Goal: Obtain resource: Obtain resource

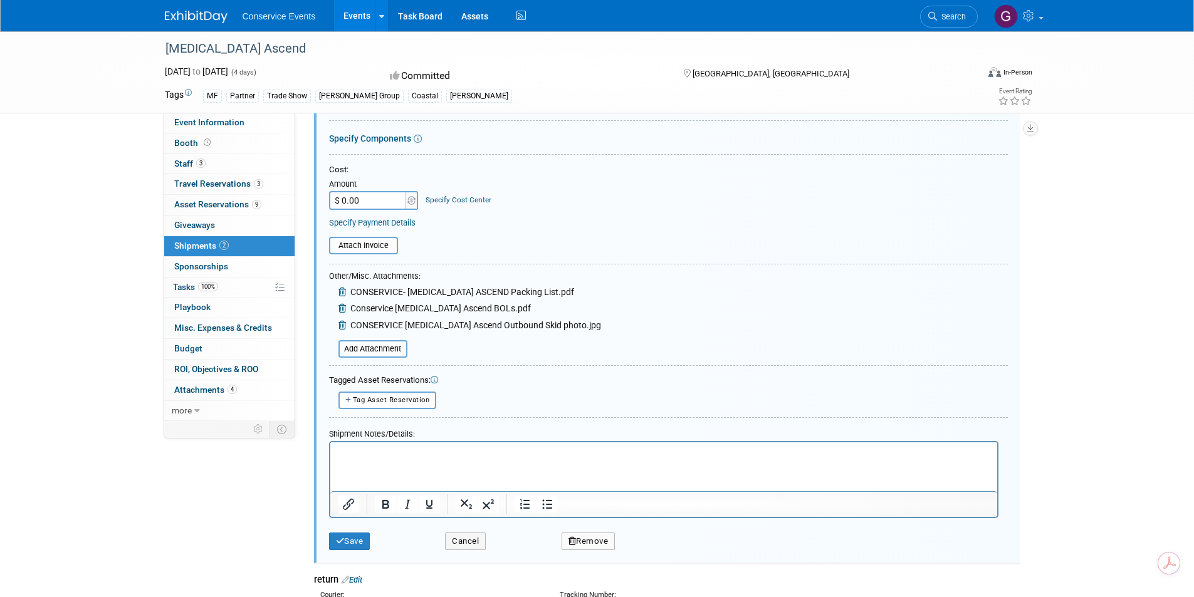
click at [61, 187] on div "MRI Ascend Oct 19, 2025 to Oct 22, 2025 (4 days) Oct 19, 2025 to Oct 22, 2025 C…" at bounding box center [597, 274] width 1194 height 901
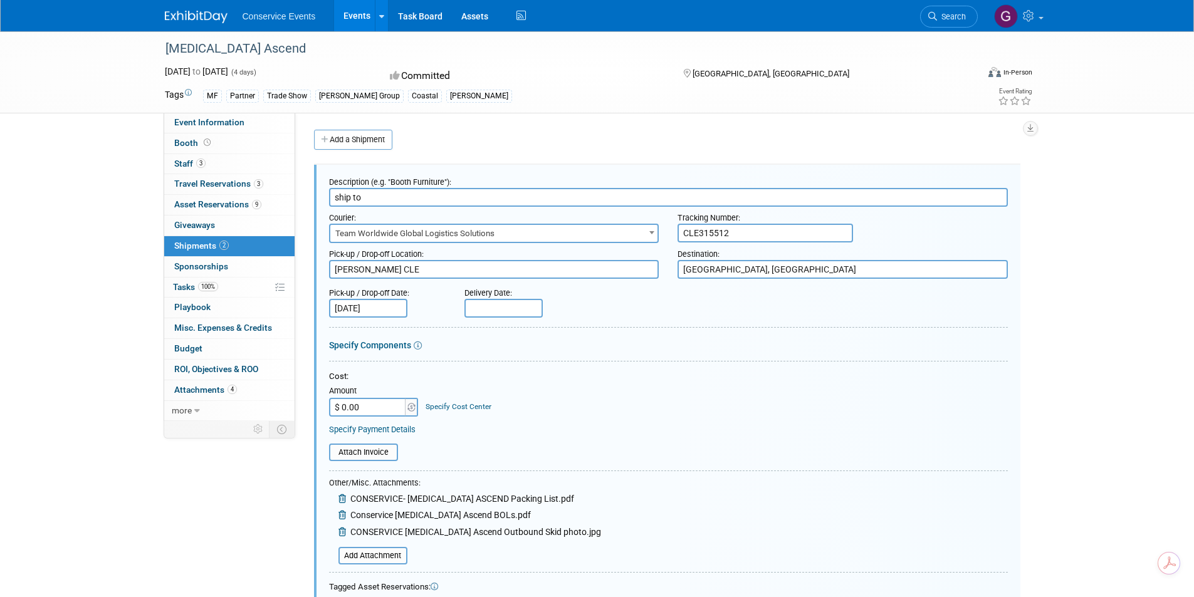
click at [360, 14] on link "Events" at bounding box center [357, 15] width 46 height 31
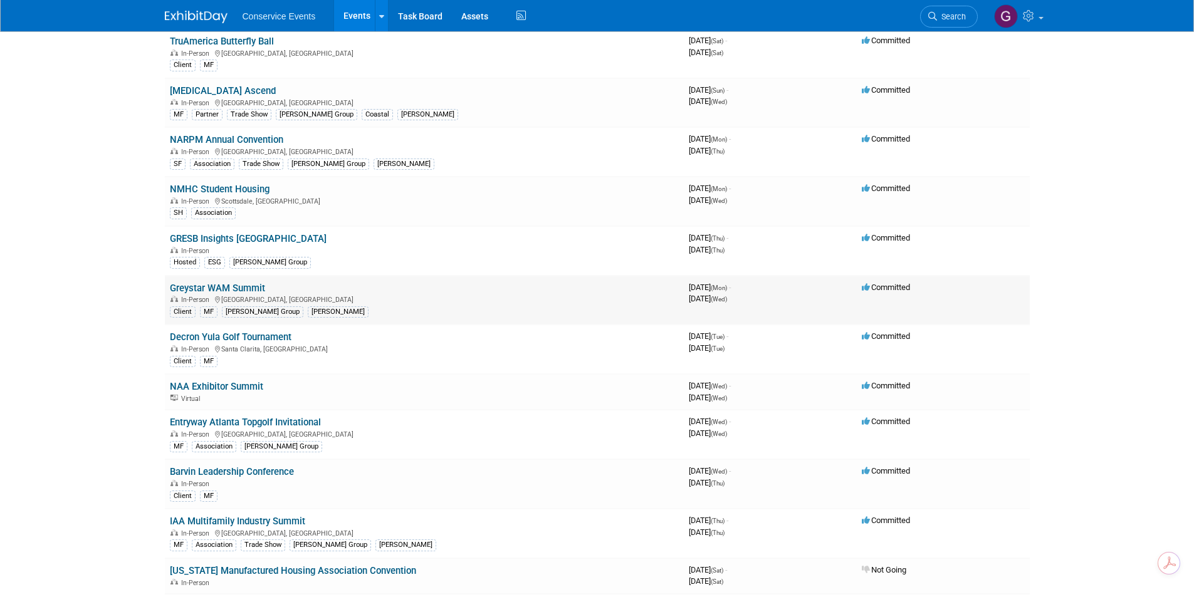
scroll to position [690, 0]
click at [250, 233] on link "GRESB Insights [GEOGRAPHIC_DATA]" at bounding box center [248, 237] width 157 height 11
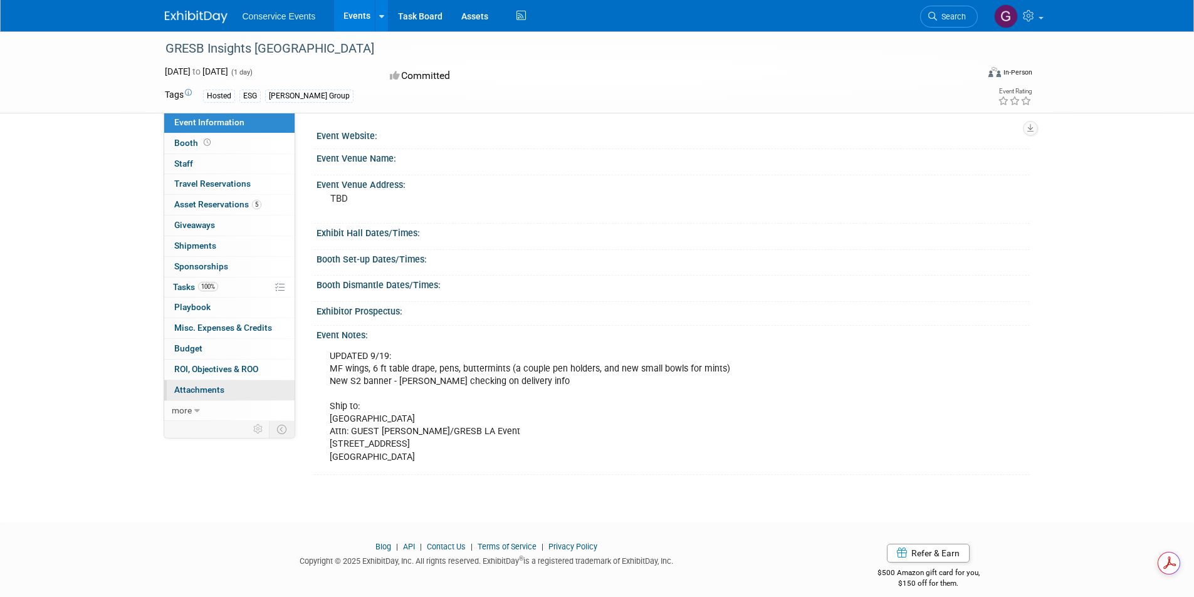
click at [217, 394] on span "Attachments 0" at bounding box center [199, 390] width 50 height 10
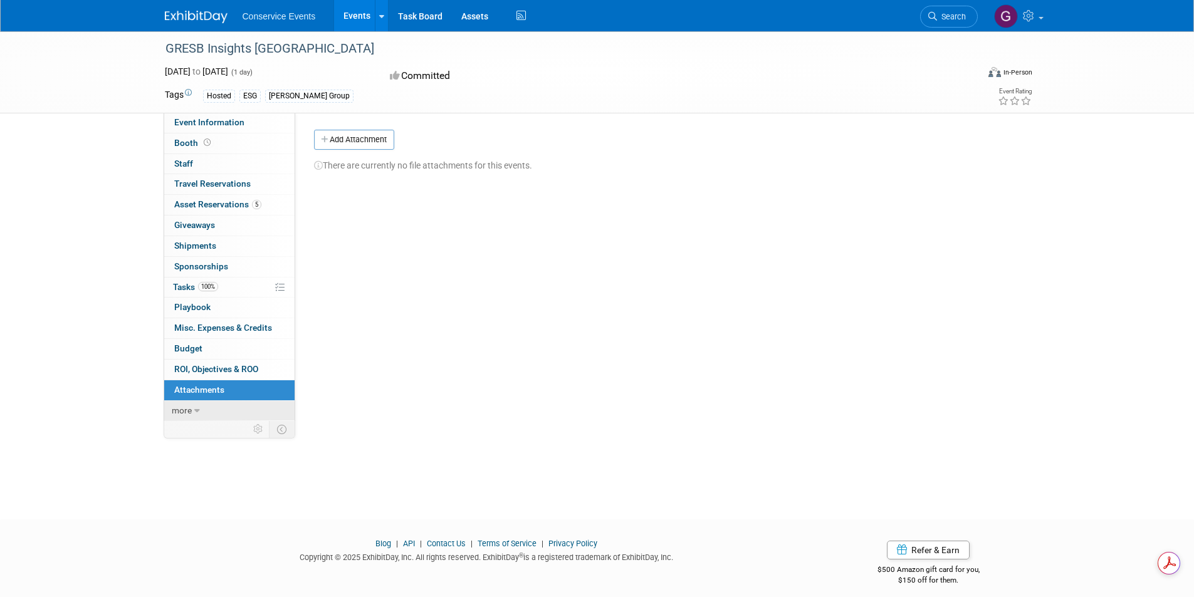
click at [192, 413] on link "more" at bounding box center [229, 411] width 130 height 20
click at [216, 204] on span "Asset Reservations 5" at bounding box center [217, 204] width 87 height 10
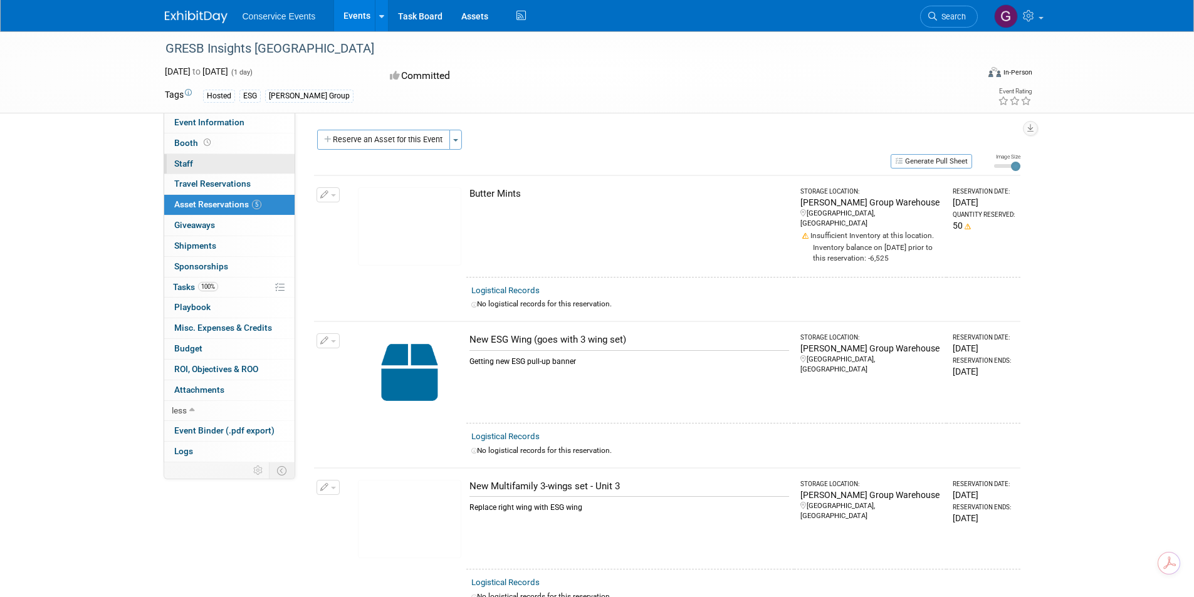
click at [204, 159] on link "0 Staff 0" at bounding box center [229, 164] width 130 height 20
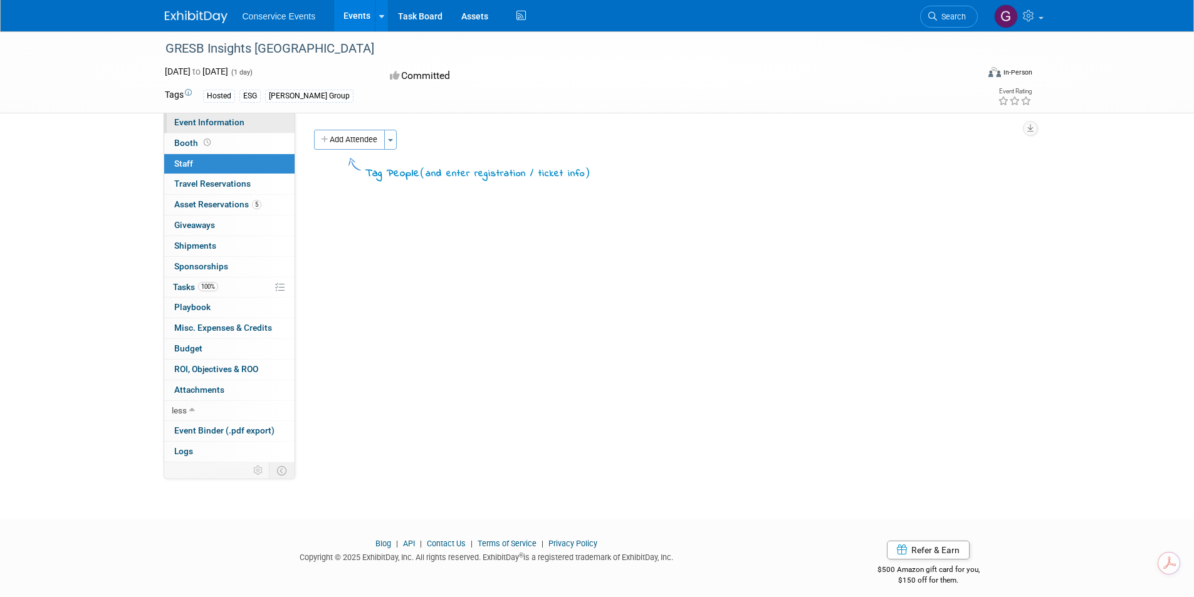
click at [196, 121] on span "Event Information" at bounding box center [209, 122] width 70 height 10
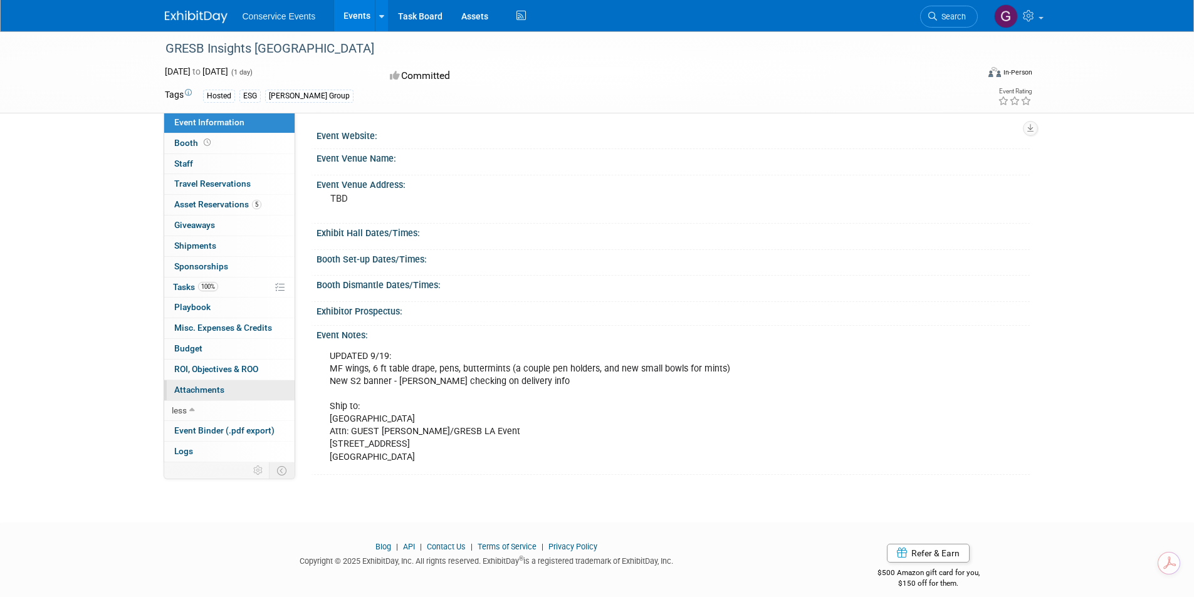
click at [201, 390] on span "Attachments 0" at bounding box center [199, 390] width 50 height 10
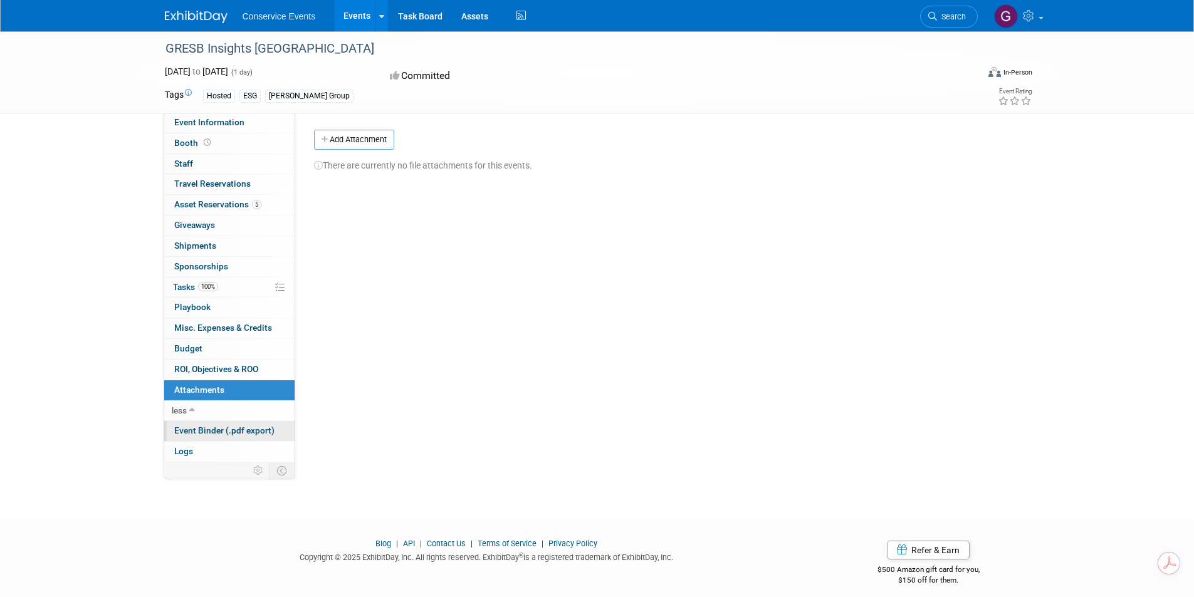
click at [201, 431] on span "Event Binder (.pdf export)" at bounding box center [224, 431] width 100 height 10
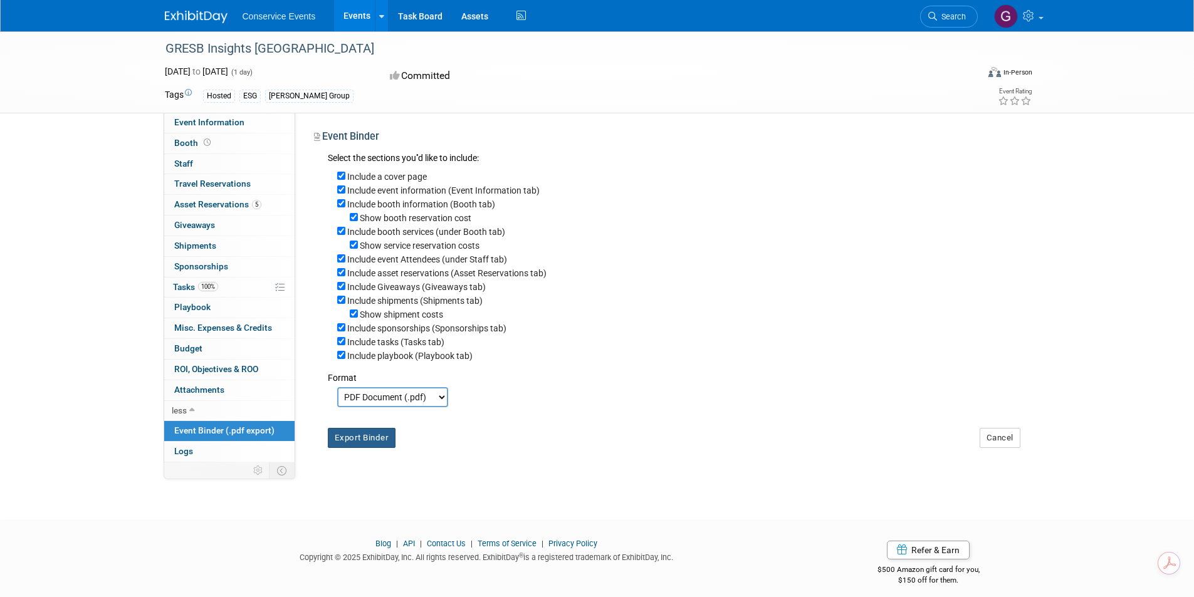
click at [371, 441] on button "Export Binder" at bounding box center [362, 438] width 68 height 20
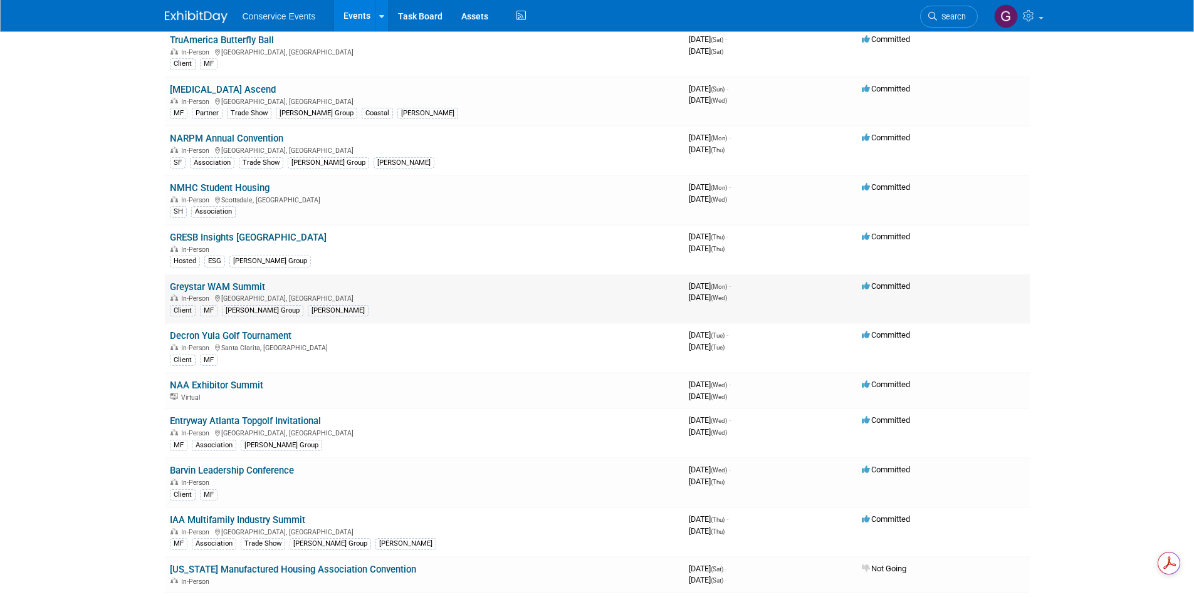
click at [234, 290] on link "Greystar WAM Summit" at bounding box center [217, 286] width 95 height 11
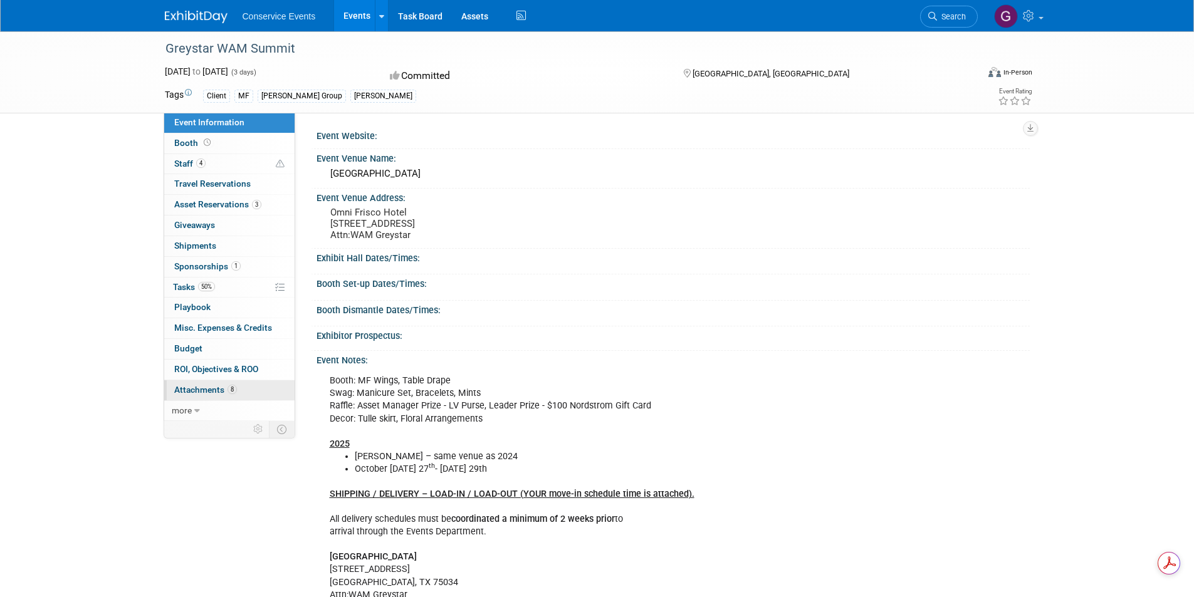
click at [207, 389] on span "Attachments 8" at bounding box center [205, 390] width 63 height 10
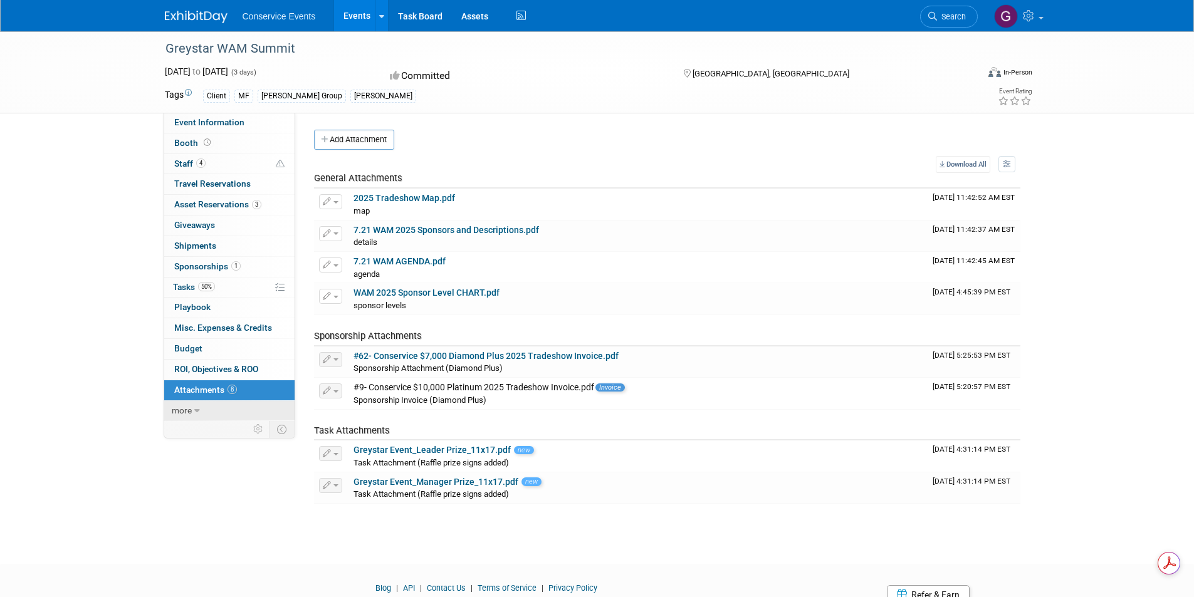
click at [187, 411] on span "more" at bounding box center [182, 411] width 20 height 10
click at [196, 434] on span "Event Binder (.pdf export)" at bounding box center [224, 431] width 100 height 10
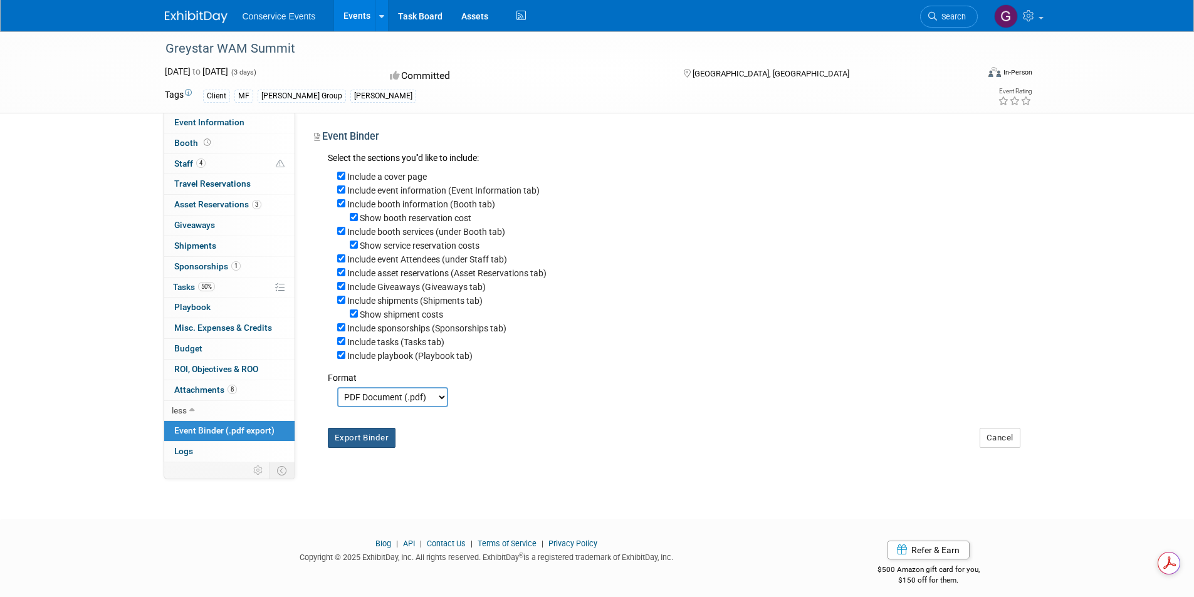
click at [370, 448] on button "Export Binder" at bounding box center [362, 438] width 68 height 20
click at [203, 390] on span "Attachments 8" at bounding box center [205, 390] width 63 height 10
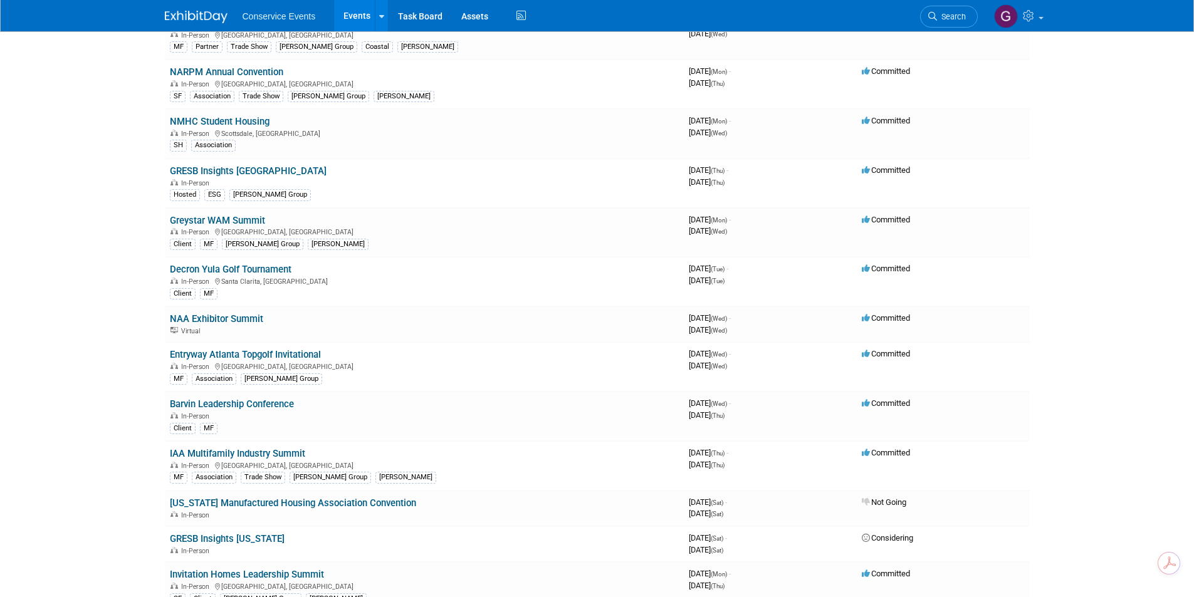
scroll to position [752, 0]
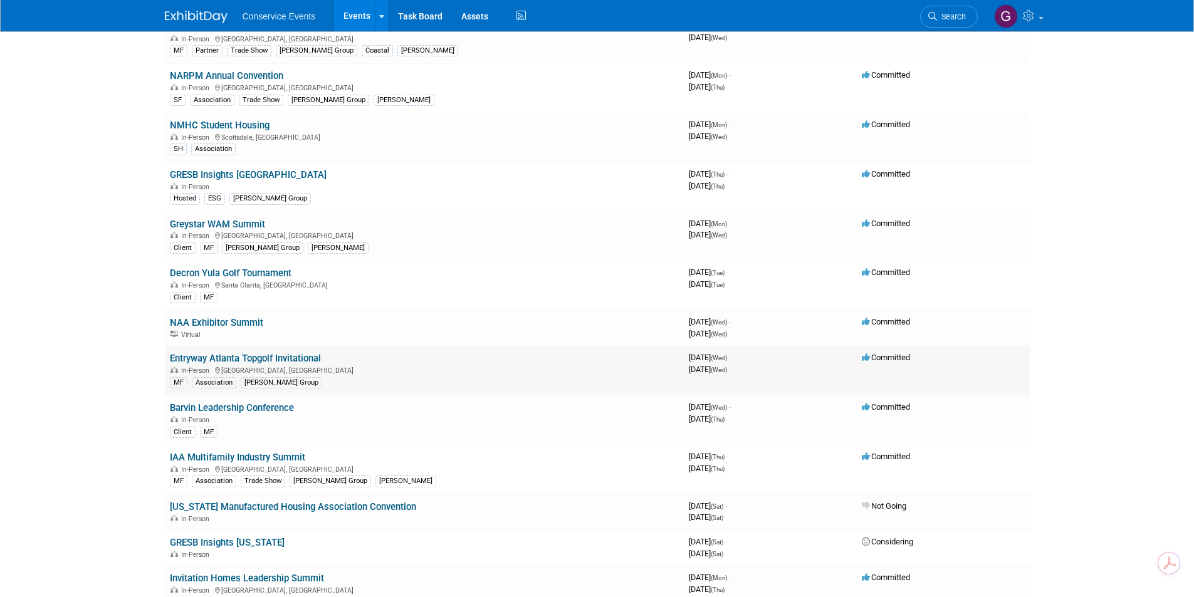
click at [215, 357] on link "Entryway Atlanta Topgolf Invitational" at bounding box center [245, 358] width 151 height 11
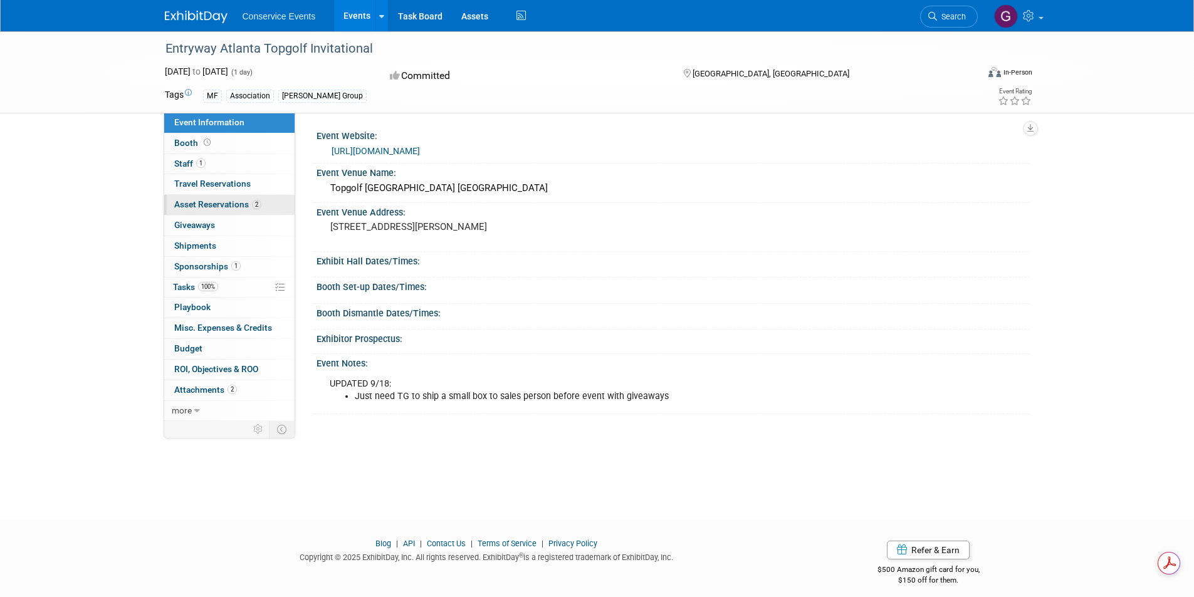
click at [226, 201] on span "Asset Reservations 2" at bounding box center [217, 204] width 87 height 10
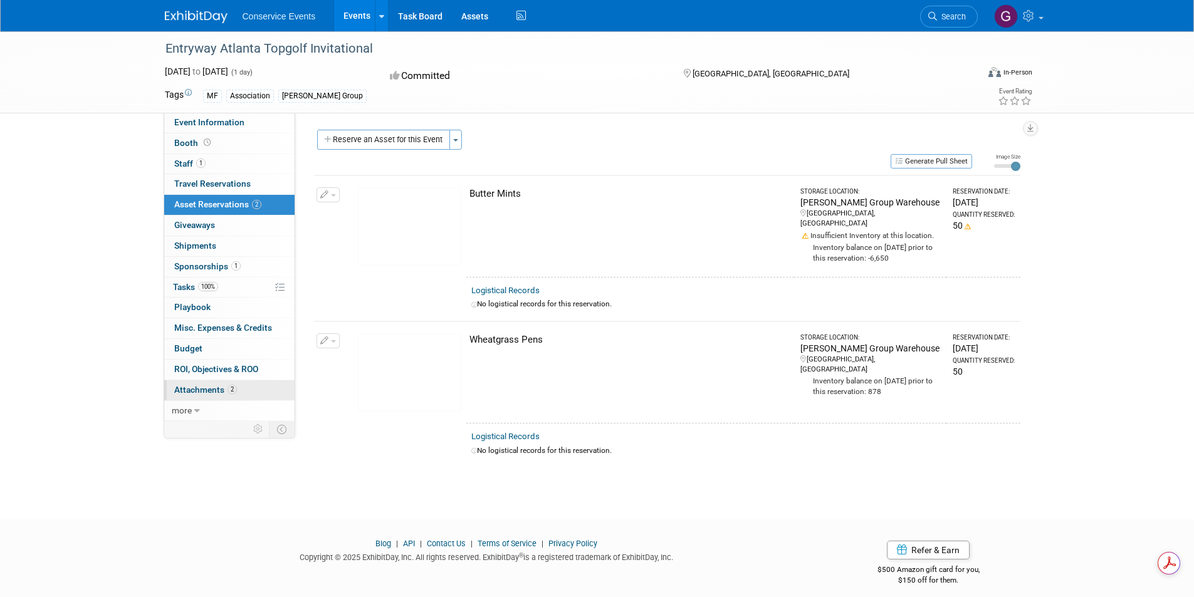
click at [204, 386] on span "Attachments 2" at bounding box center [205, 390] width 63 height 10
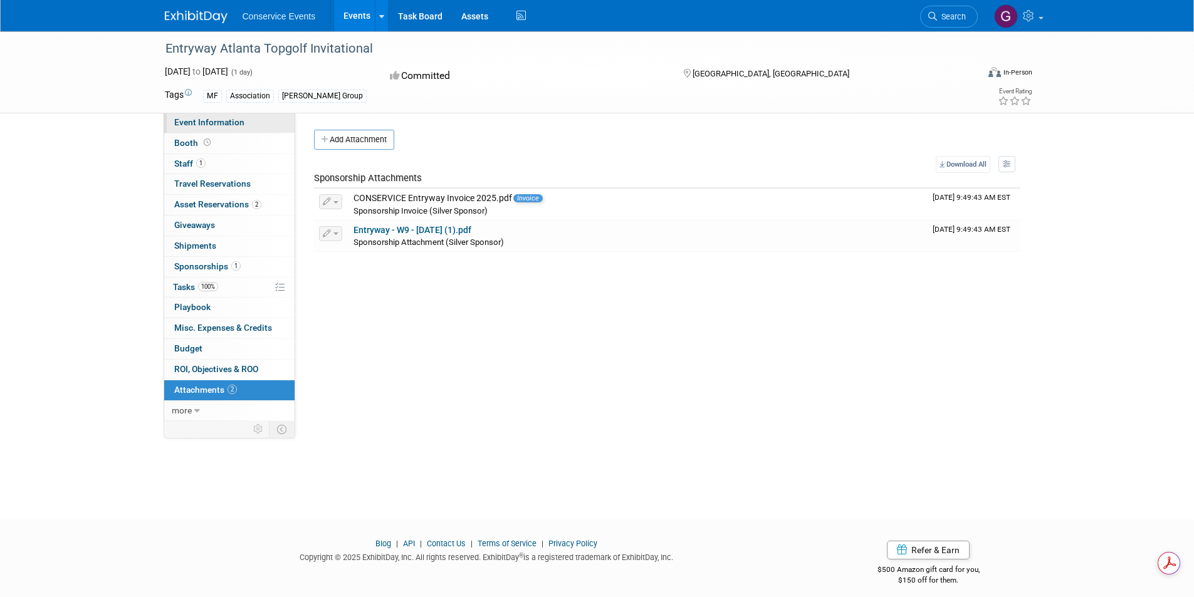
click at [202, 122] on span "Event Information" at bounding box center [209, 122] width 70 height 10
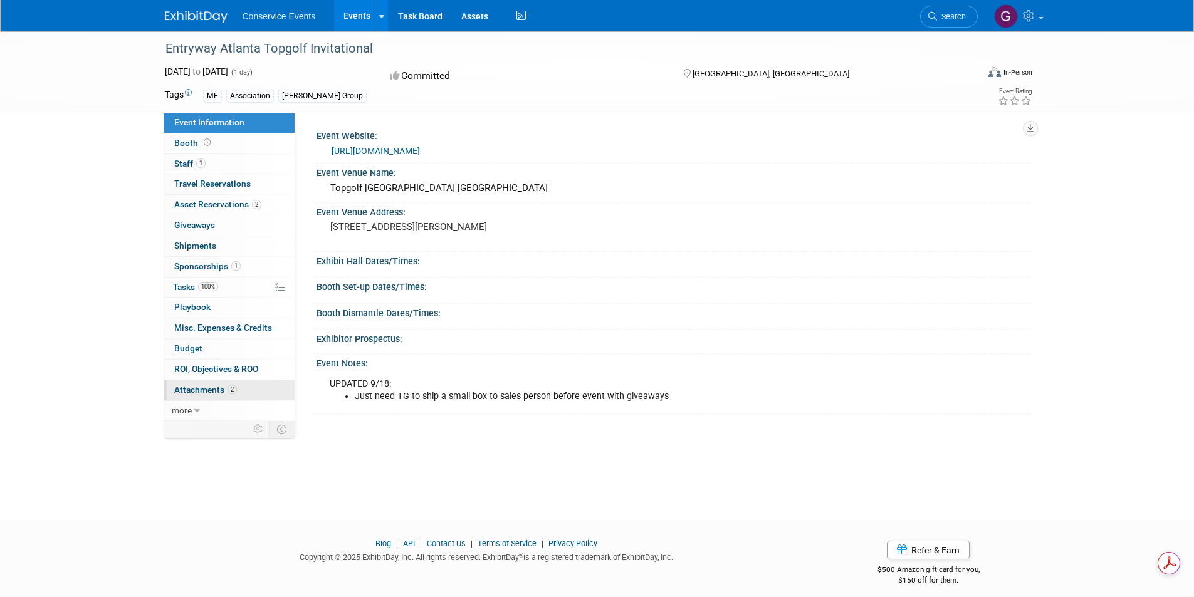
click at [211, 387] on span "Attachments 2" at bounding box center [205, 390] width 63 height 10
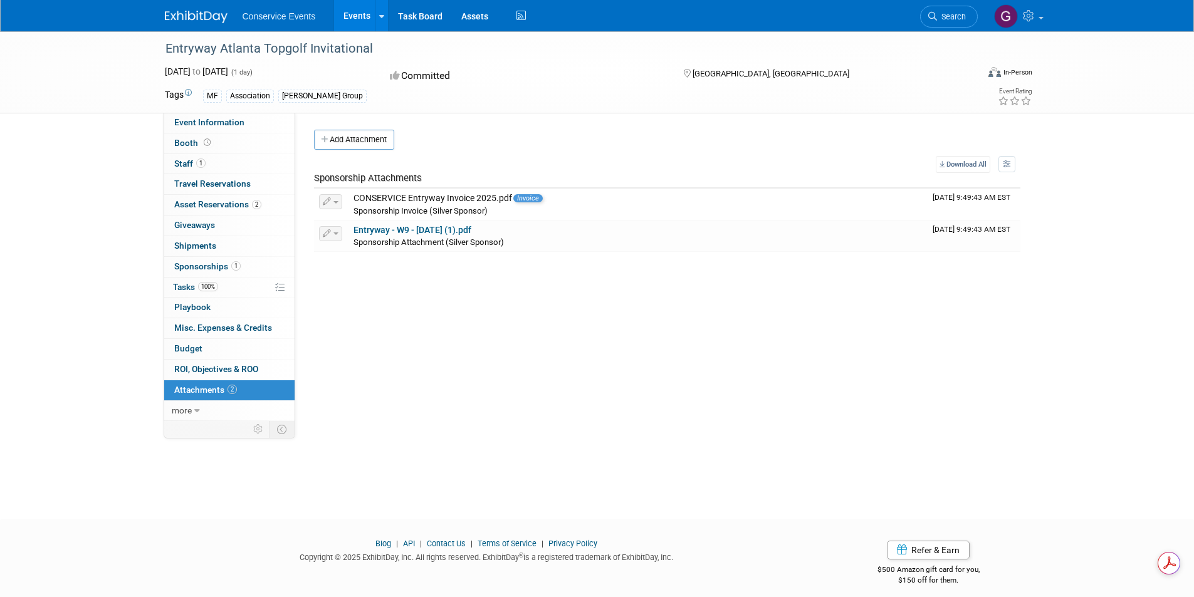
click at [218, 112] on div "Entryway Atlanta Topgolf Invitational Oct 29, 2025 to Oct 29, 2025 (1 day) Oct …" at bounding box center [597, 71] width 884 height 81
click at [220, 120] on span "Event Information" at bounding box center [209, 122] width 70 height 10
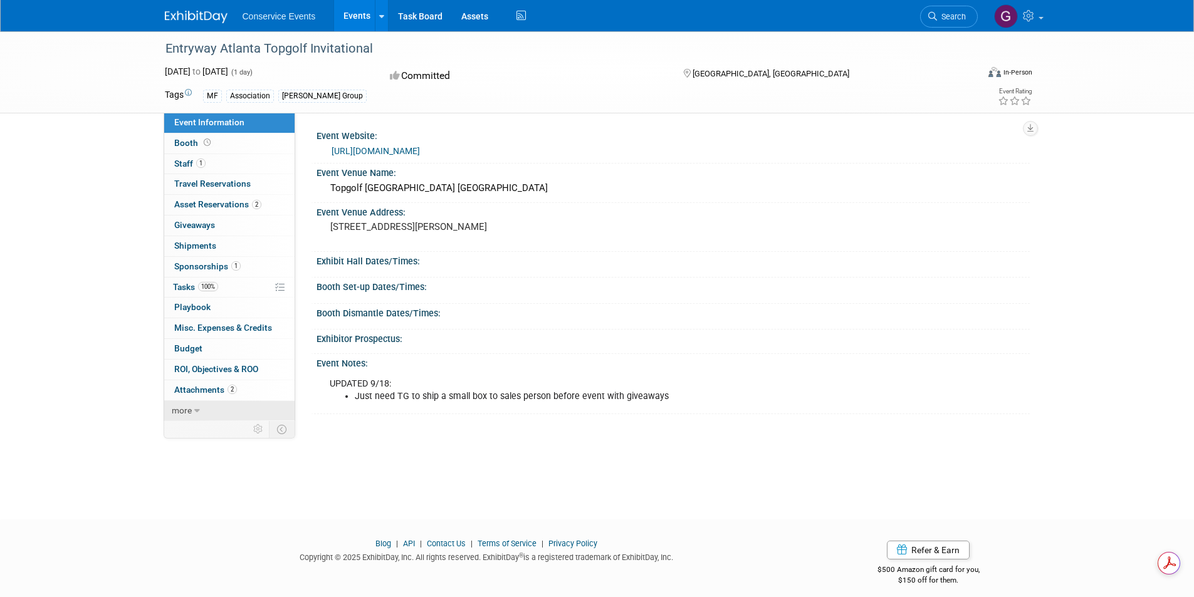
click at [193, 409] on link "more" at bounding box center [229, 411] width 130 height 20
click at [215, 434] on span "Event Binder (.pdf export)" at bounding box center [224, 431] width 100 height 10
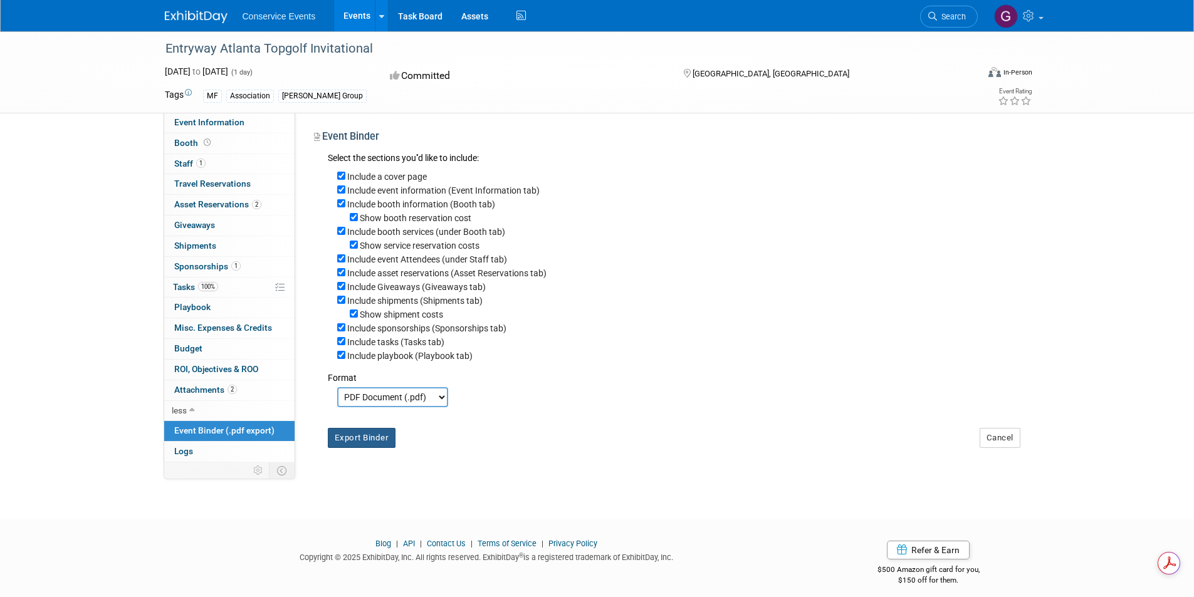
click at [353, 444] on button "Export Binder" at bounding box center [362, 438] width 68 height 20
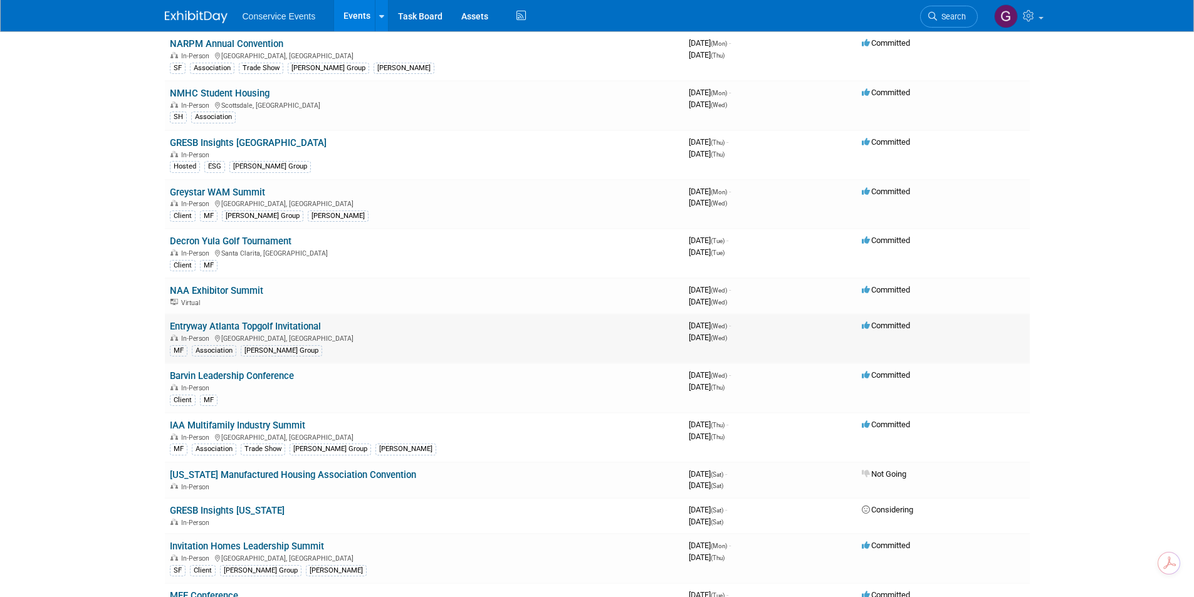
scroll to position [876, 0]
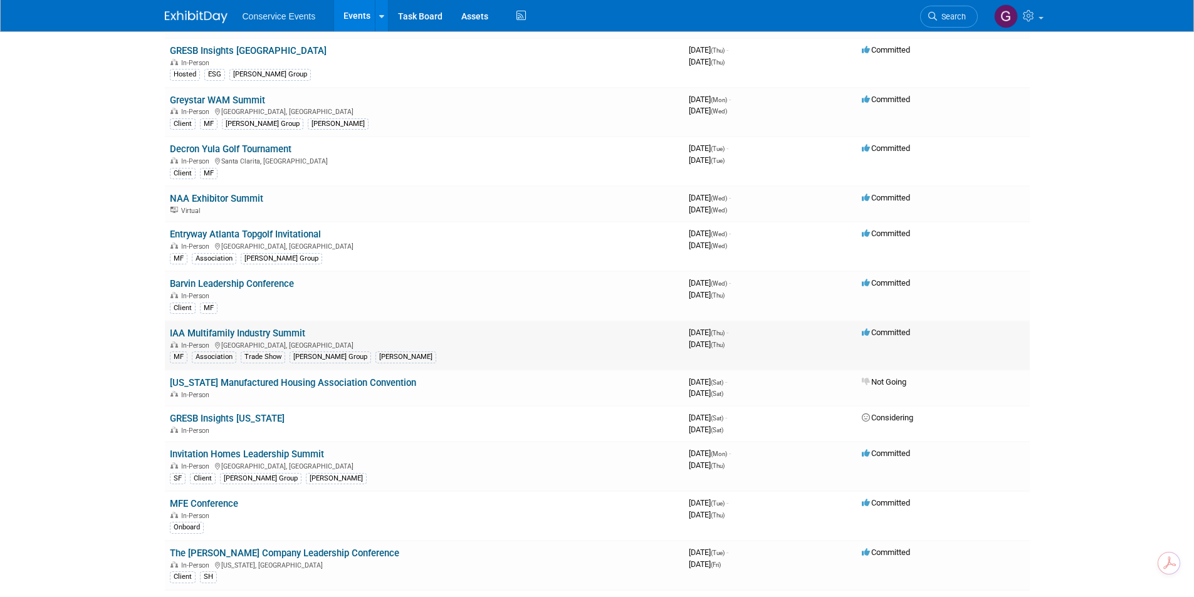
click at [268, 329] on link "IAA Multifamily Industry Summit" at bounding box center [237, 333] width 135 height 11
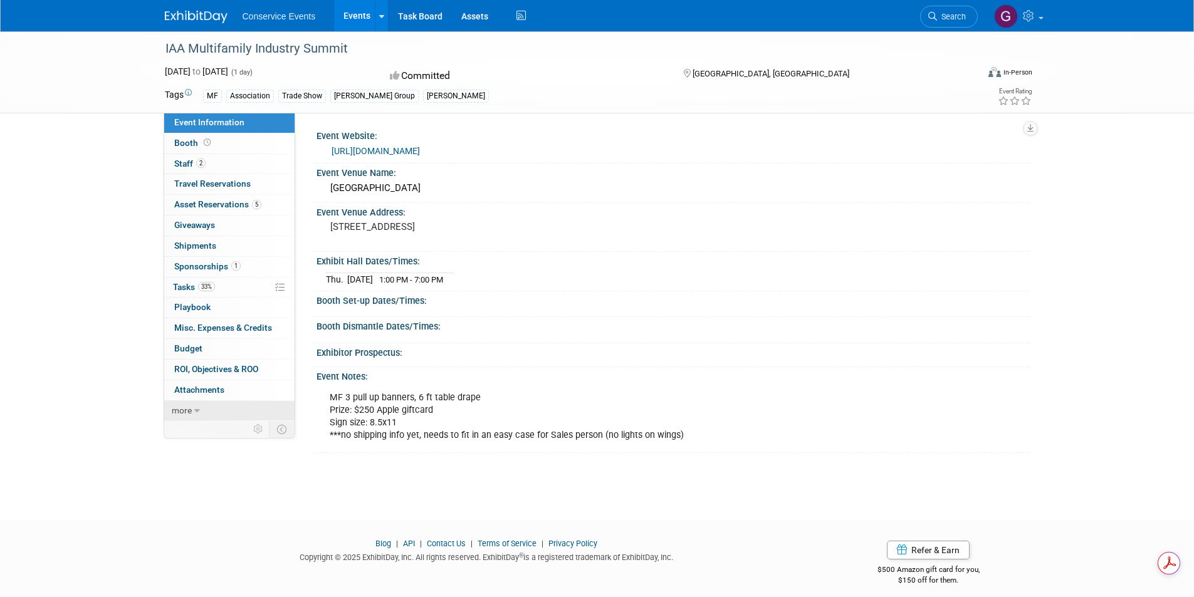
click at [186, 413] on span "more" at bounding box center [182, 411] width 20 height 10
click at [204, 435] on span "Event Binder (.pdf export)" at bounding box center [224, 431] width 100 height 10
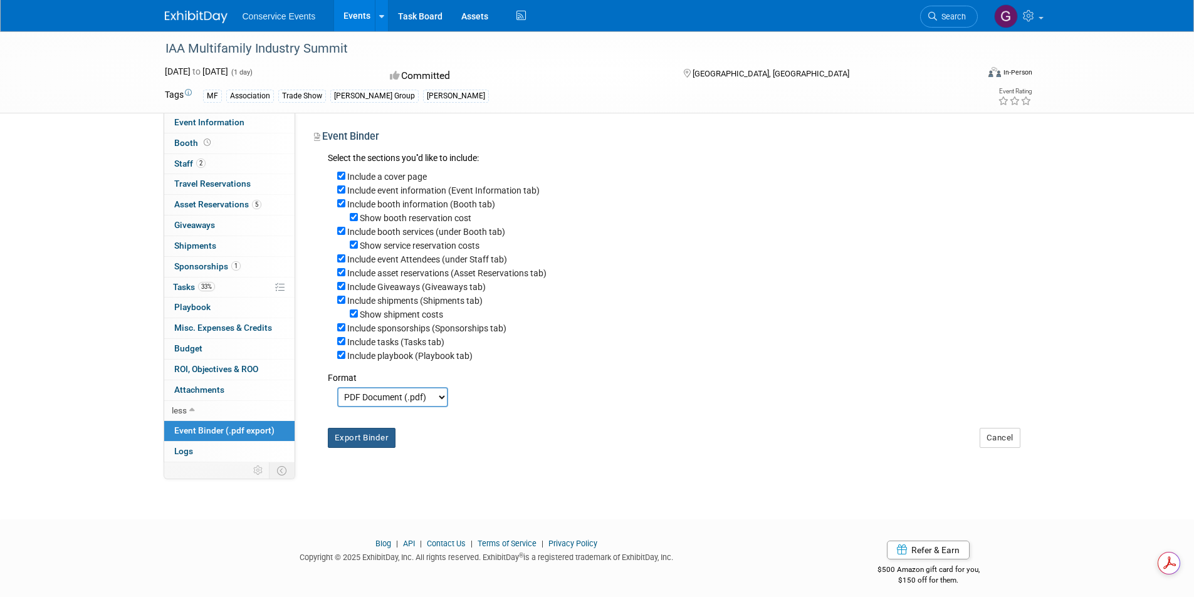
click at [361, 448] on button "Export Binder" at bounding box center [362, 438] width 68 height 20
